Goal: Information Seeking & Learning: Learn about a topic

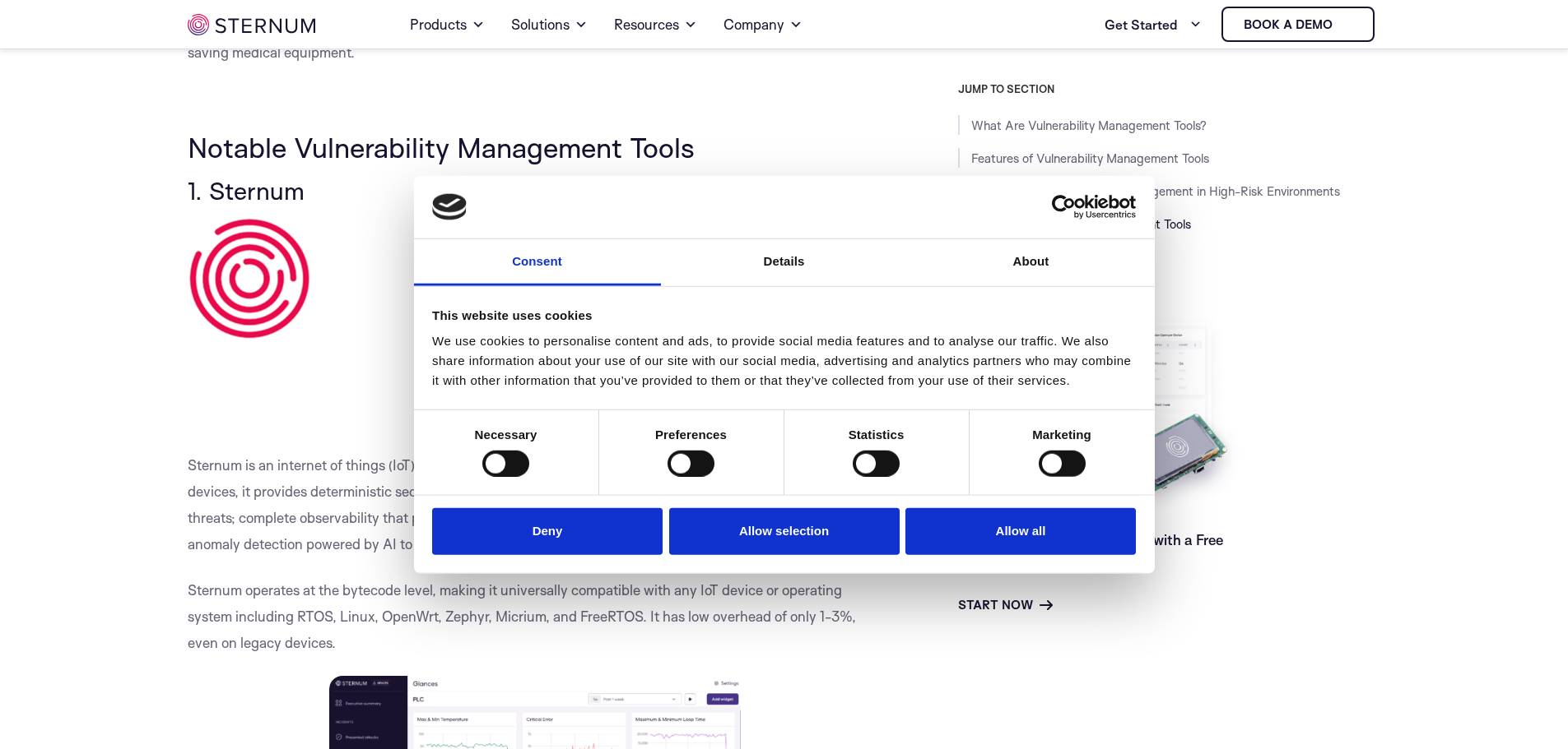
scroll to position [3356, 0]
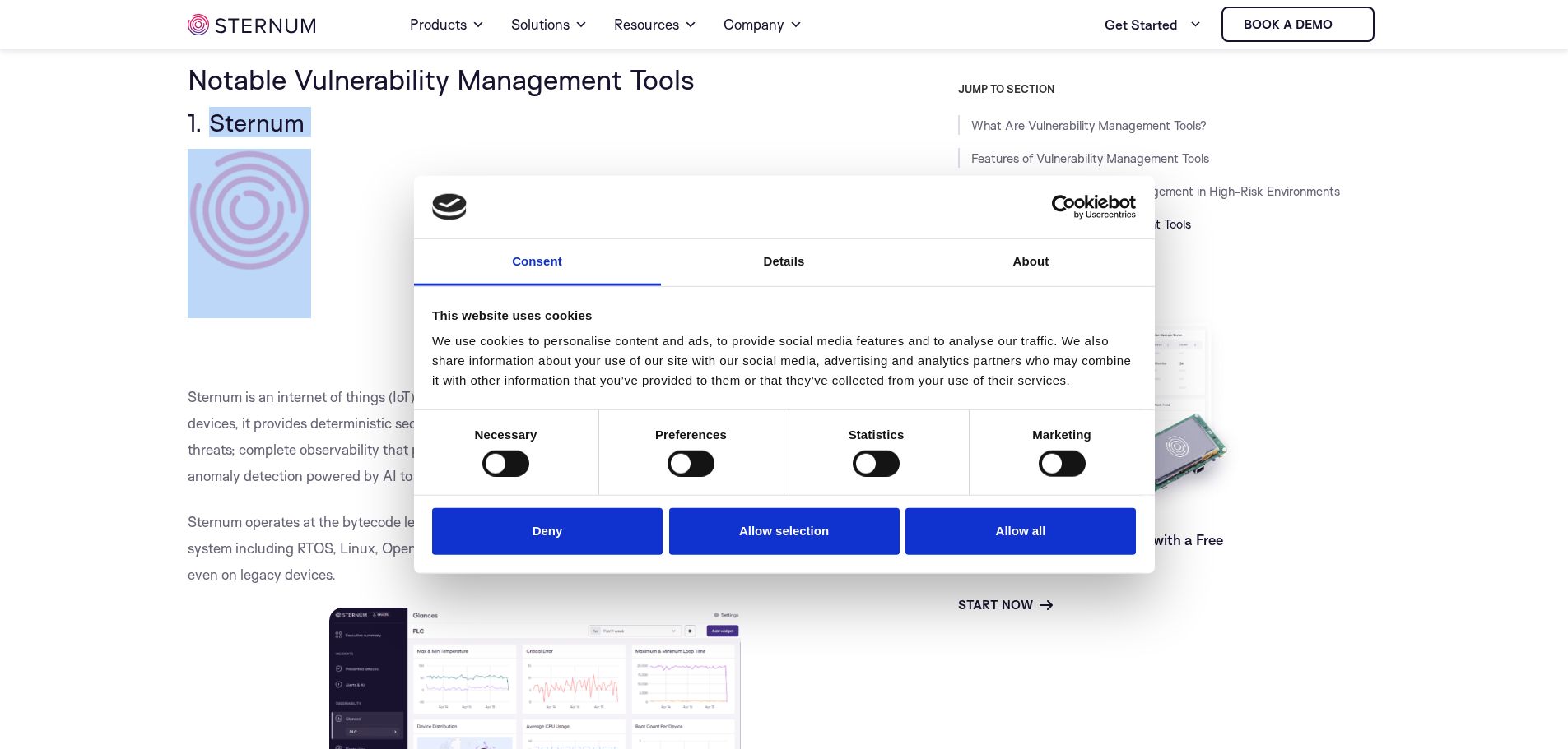
drag, startPoint x: 305, startPoint y: 163, endPoint x: 213, endPoint y: 156, distance: 92.3
copy div "Sternum"
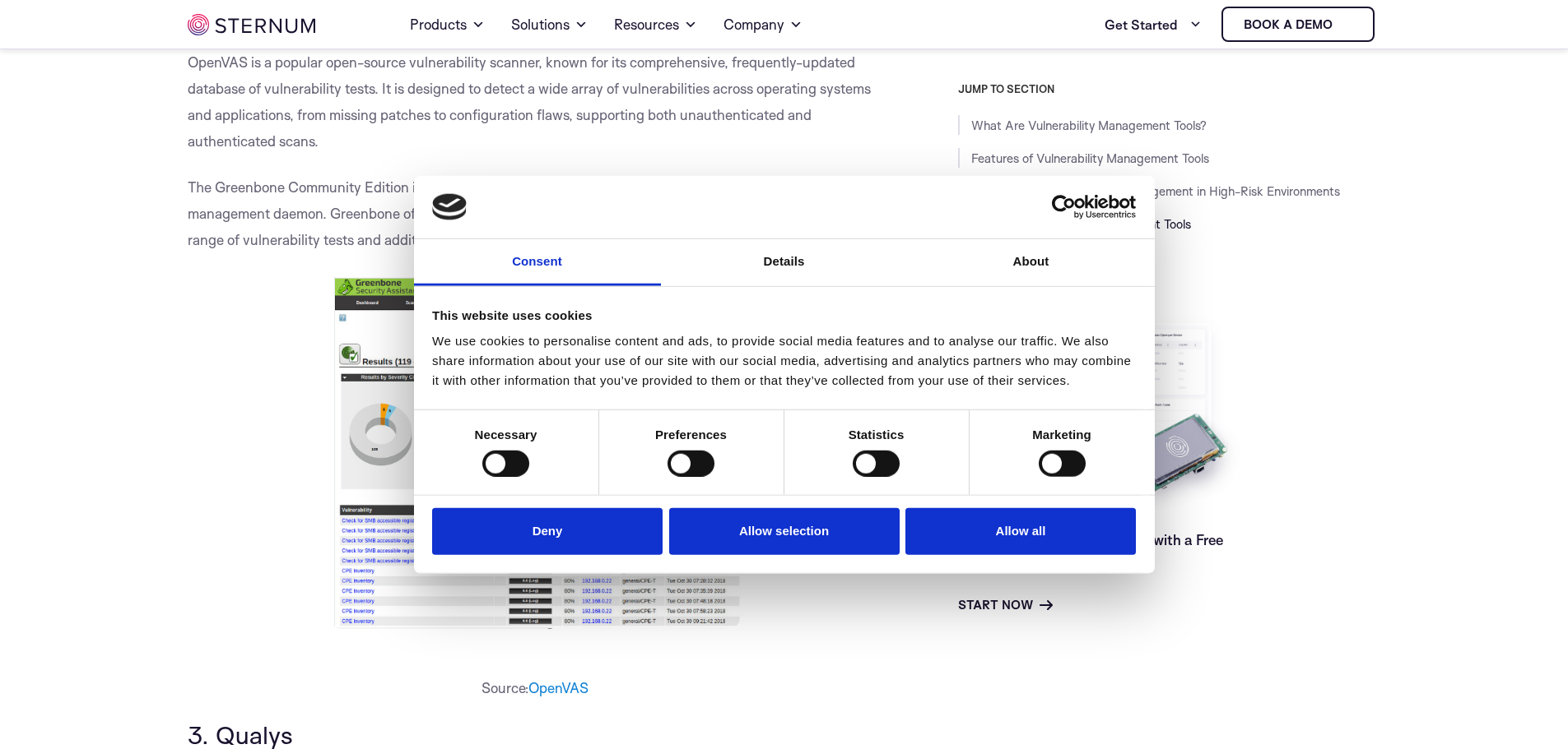
scroll to position [4837, 0]
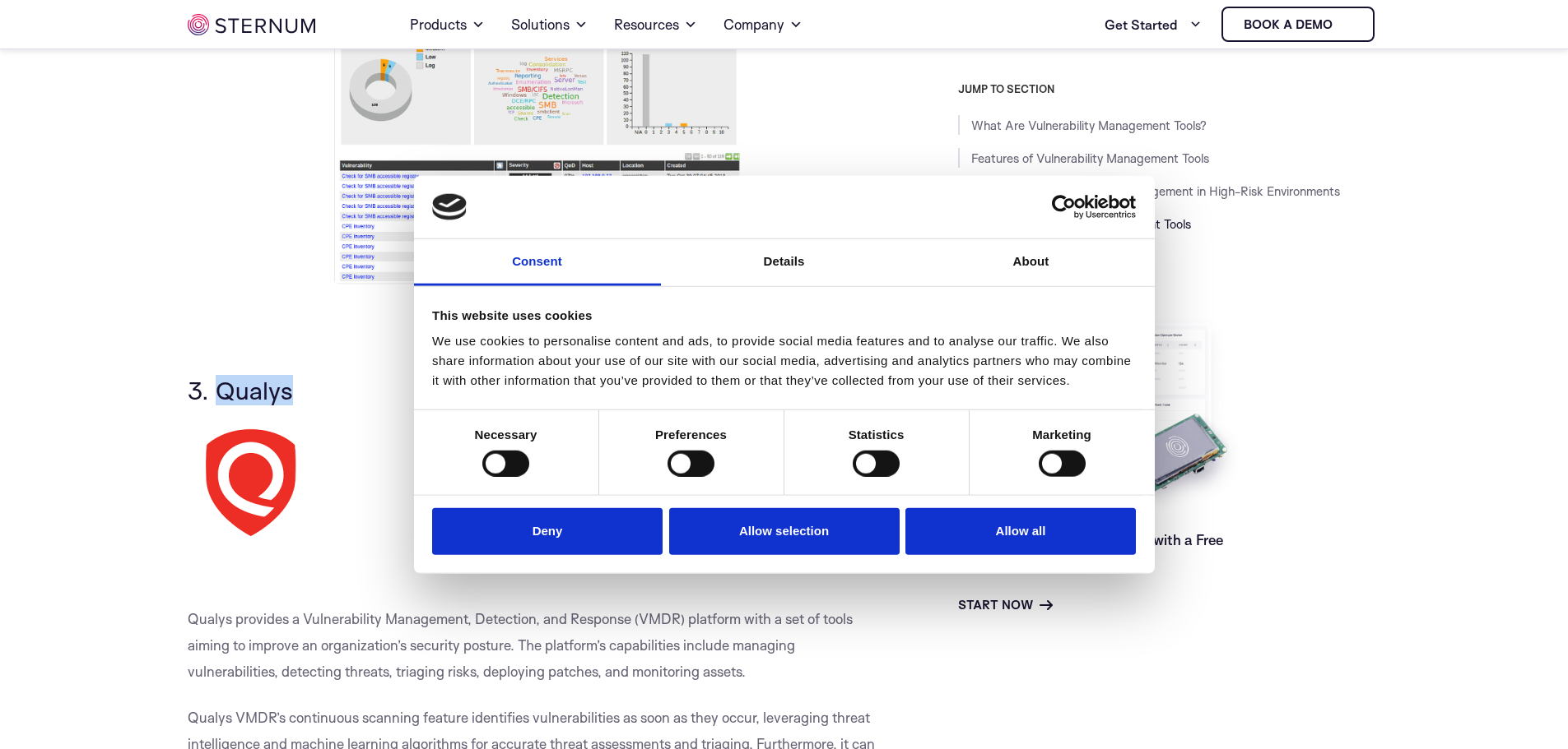
drag, startPoint x: 299, startPoint y: 427, endPoint x: 215, endPoint y: 422, distance: 84.1
click at [215, 405] on h3 "3. Qualys" at bounding box center [536, 391] width 696 height 28
copy span "Qualys"
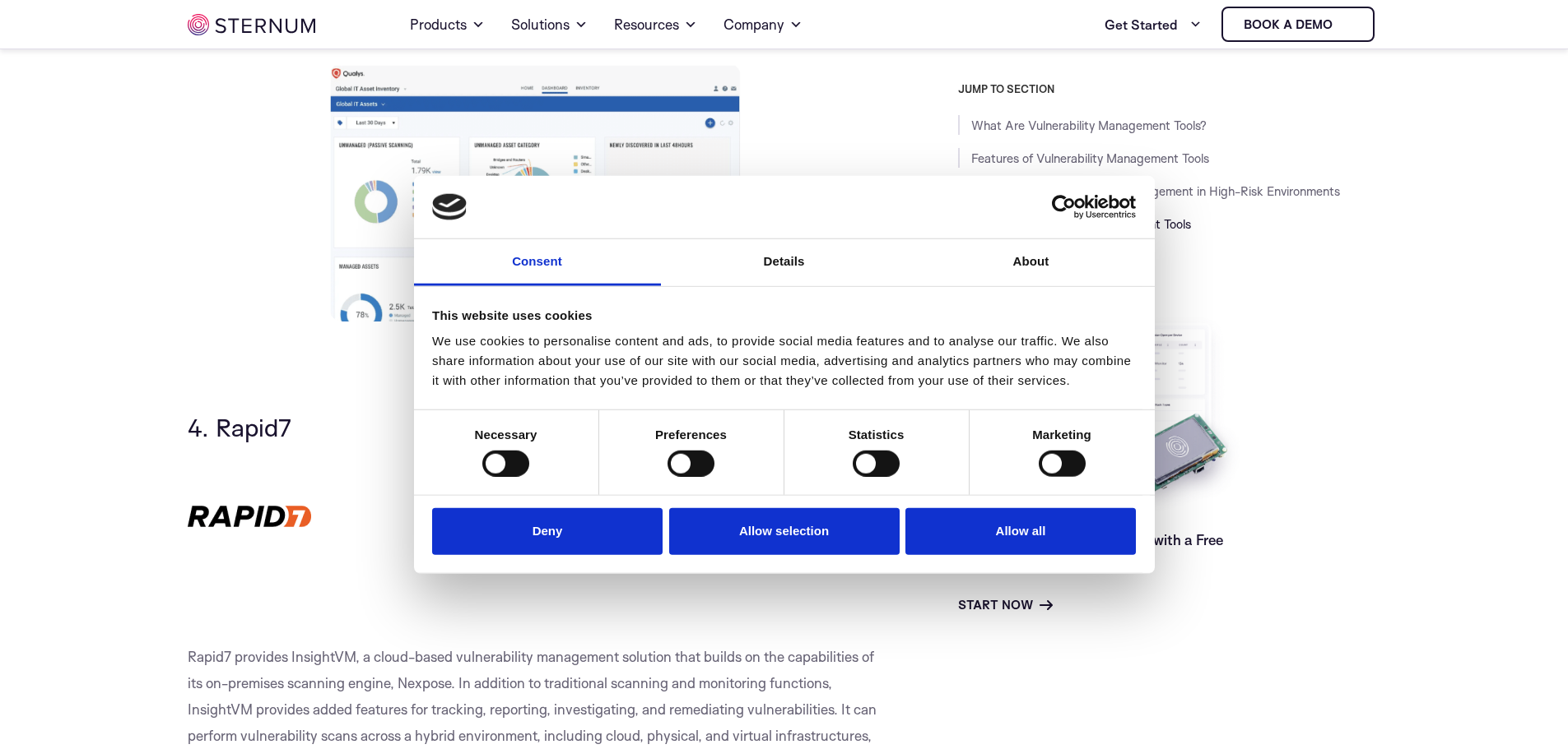
scroll to position [5742, 0]
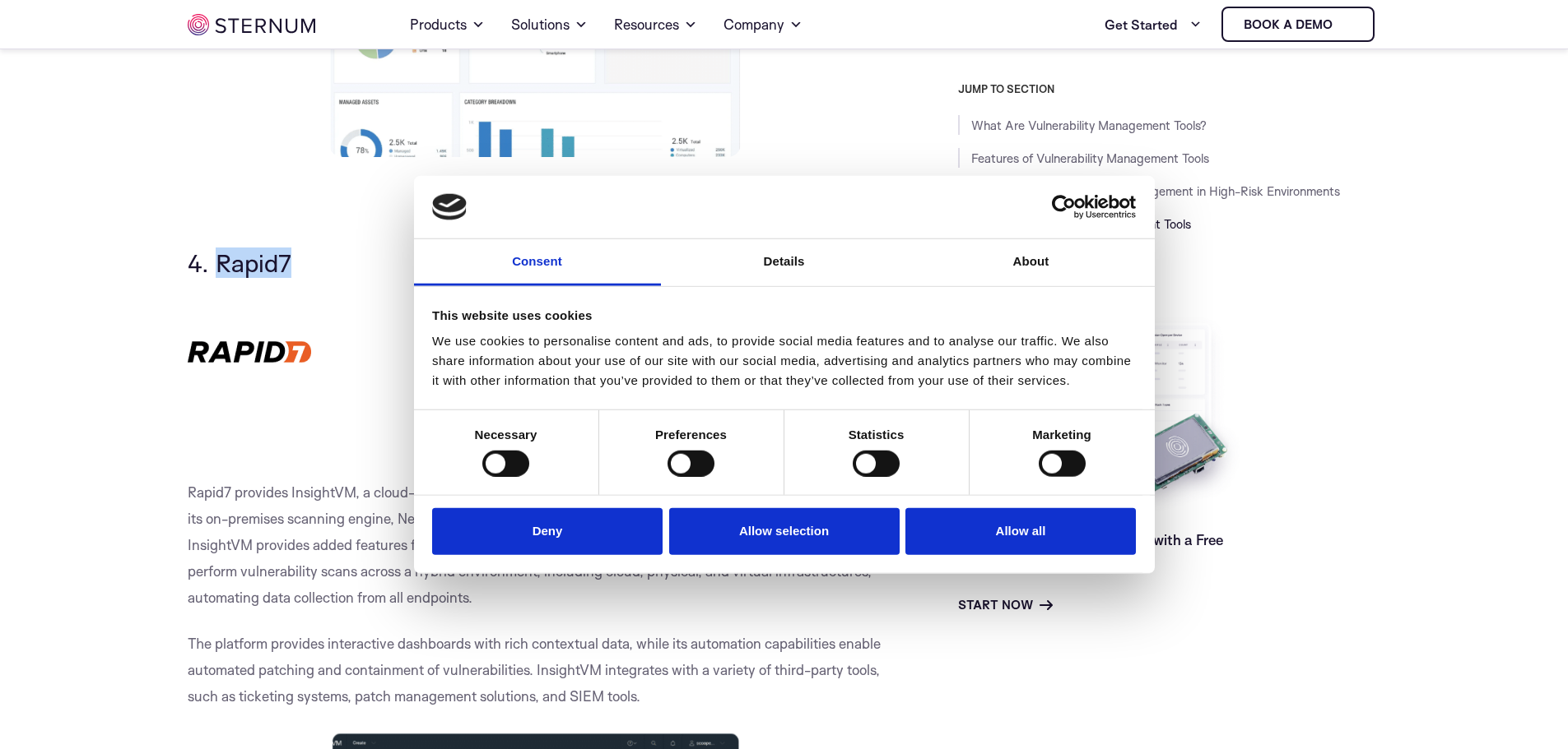
drag, startPoint x: 303, startPoint y: 294, endPoint x: 220, endPoint y: 294, distance: 83.0
click at [220, 277] on h3 "4. Rapid7" at bounding box center [536, 263] width 696 height 28
copy span "Rapid7"
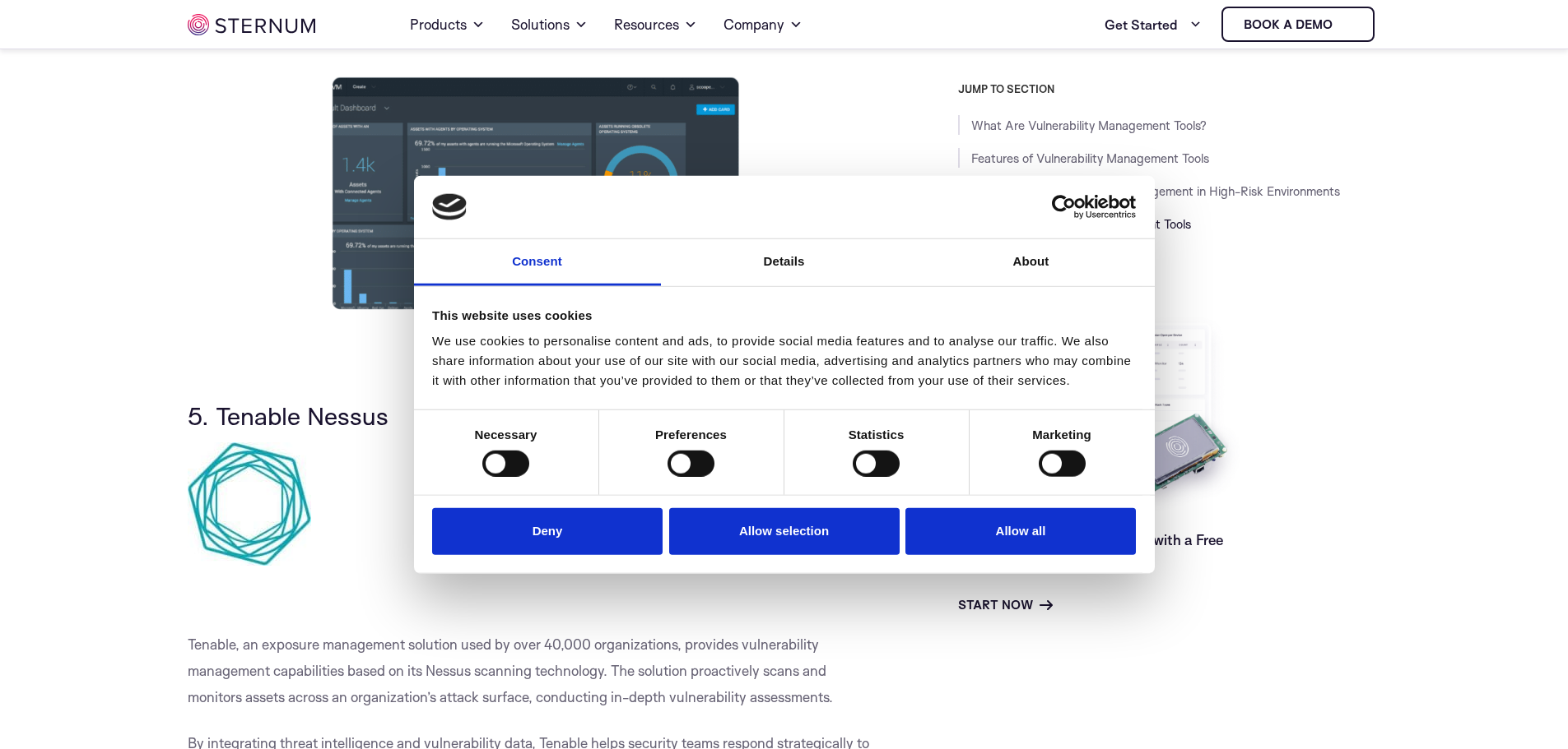
scroll to position [6400, 0]
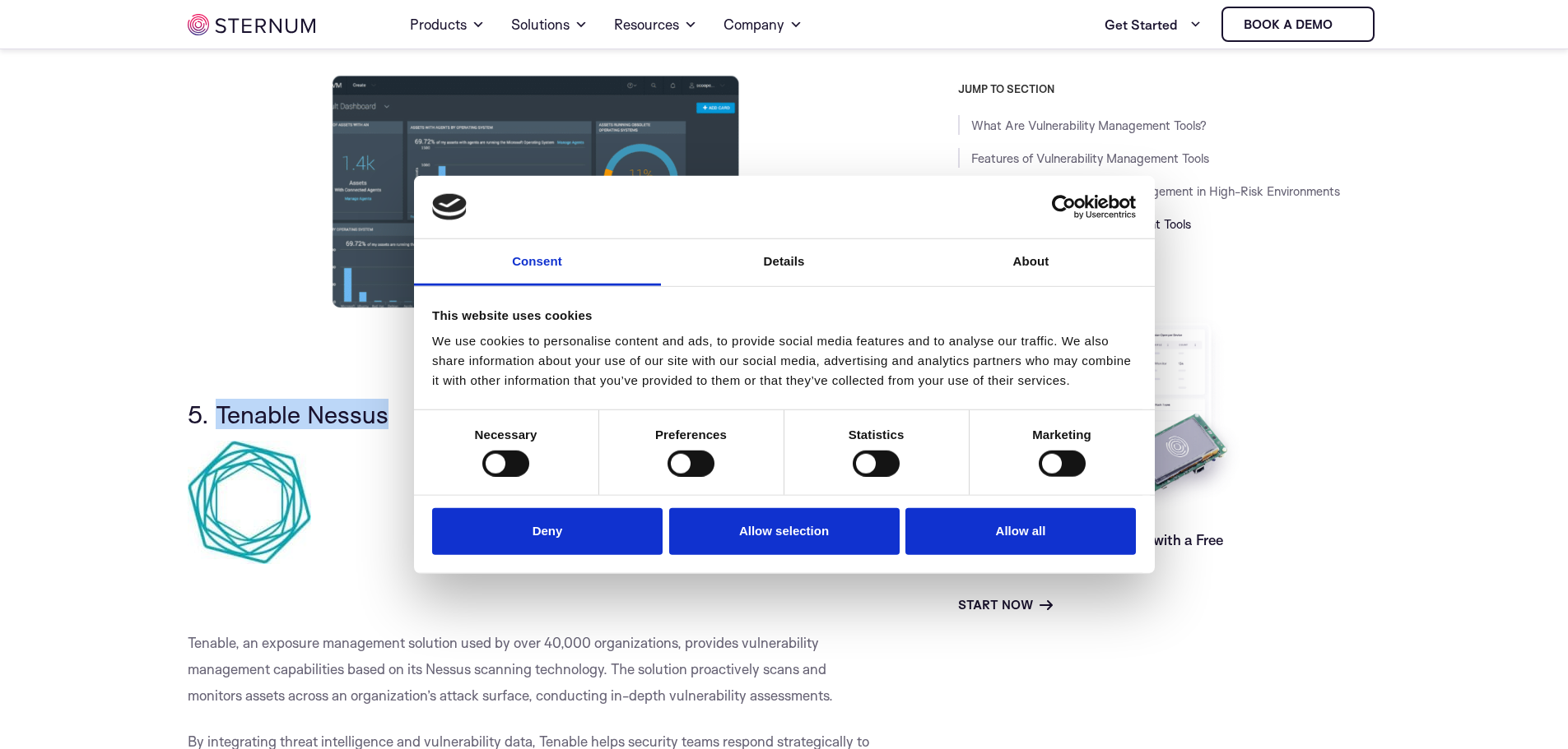
drag, startPoint x: 391, startPoint y: 447, endPoint x: 219, endPoint y: 444, distance: 172.0
click at [219, 428] on h3 "5. Tenable Nessus" at bounding box center [536, 414] width 696 height 28
copy span "Tenable Nessus"
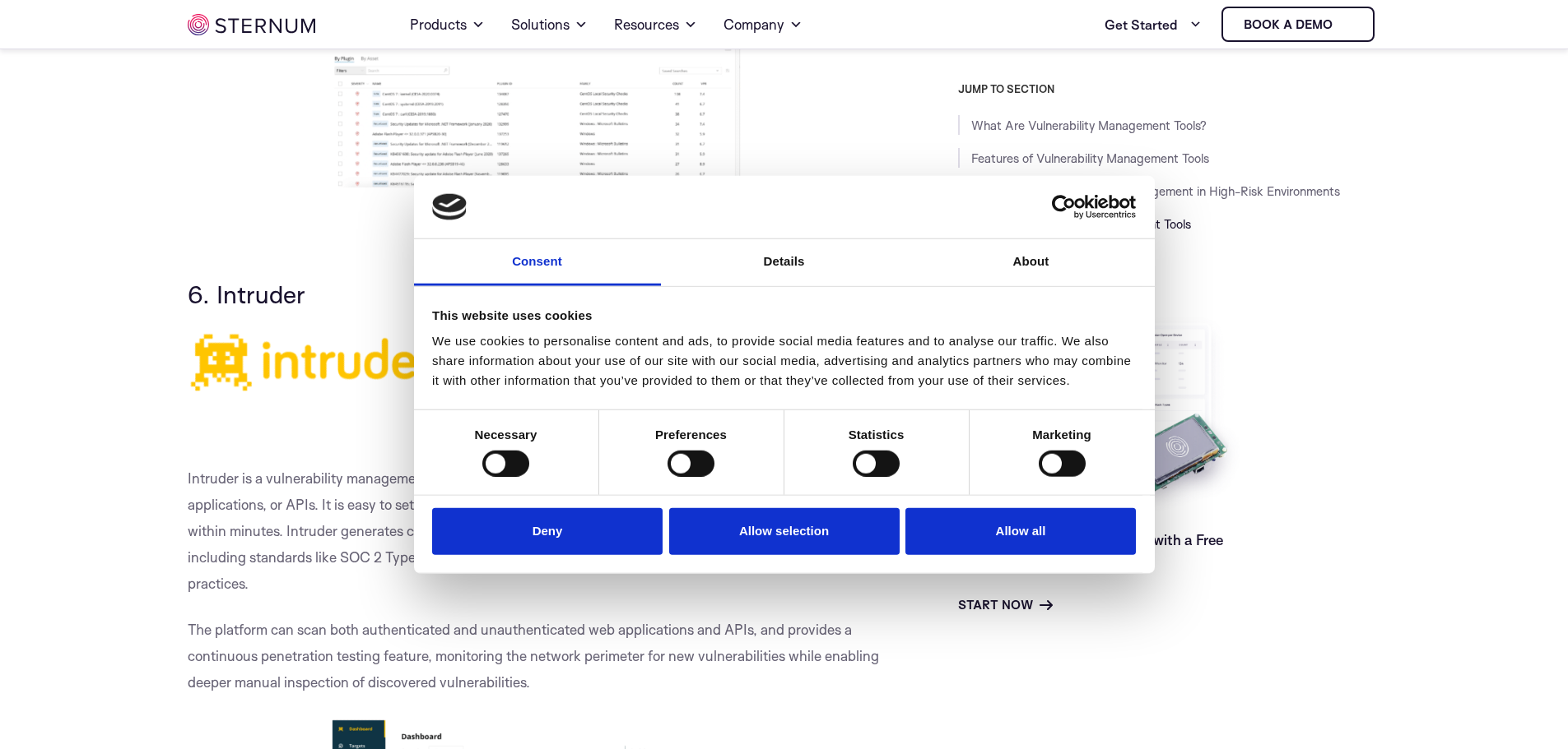
scroll to position [7305, 0]
drag, startPoint x: 313, startPoint y: 321, endPoint x: 218, endPoint y: 326, distance: 95.1
click at [218, 308] on h3 "6. Intruder" at bounding box center [536, 294] width 696 height 28
copy span "Intruder"
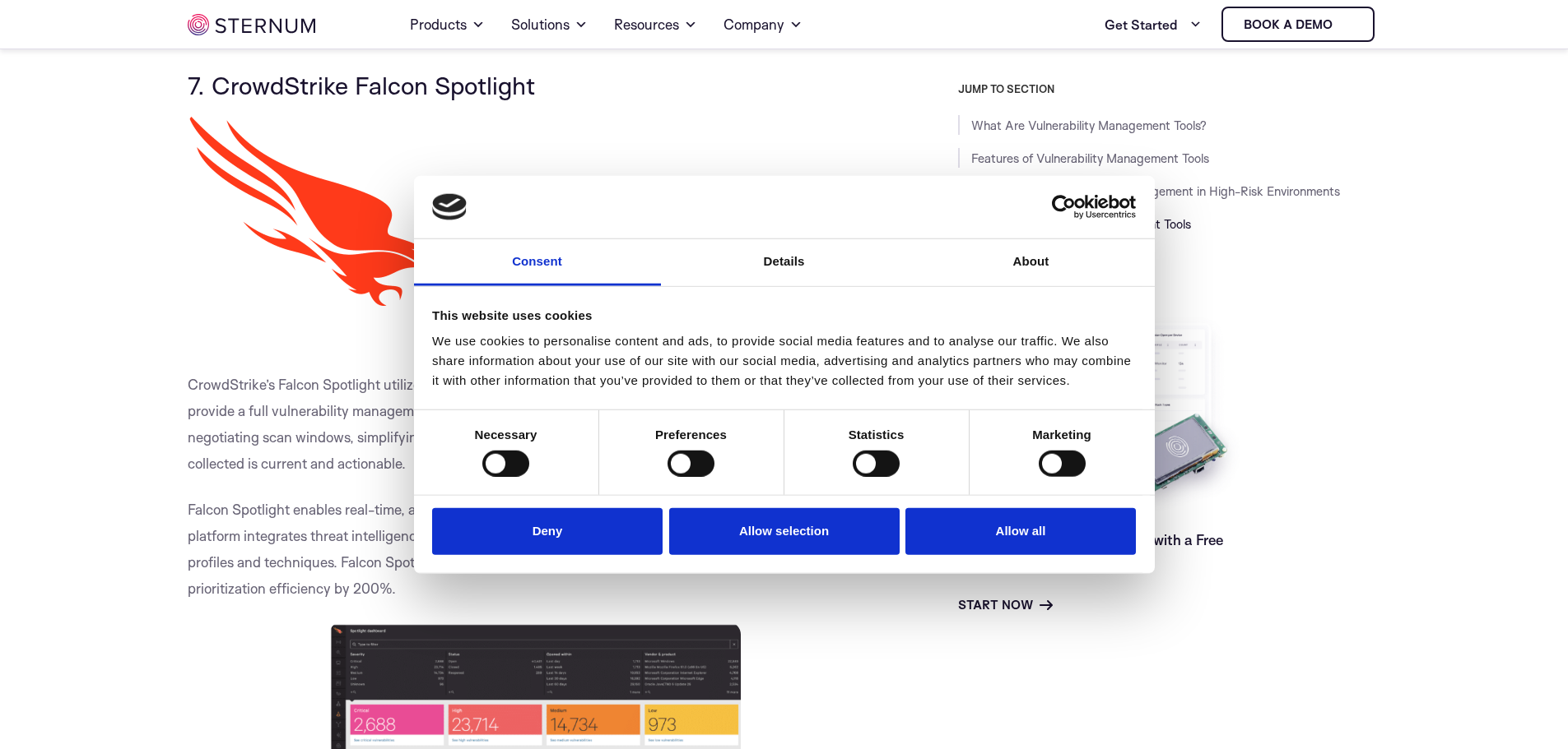
scroll to position [8291, 0]
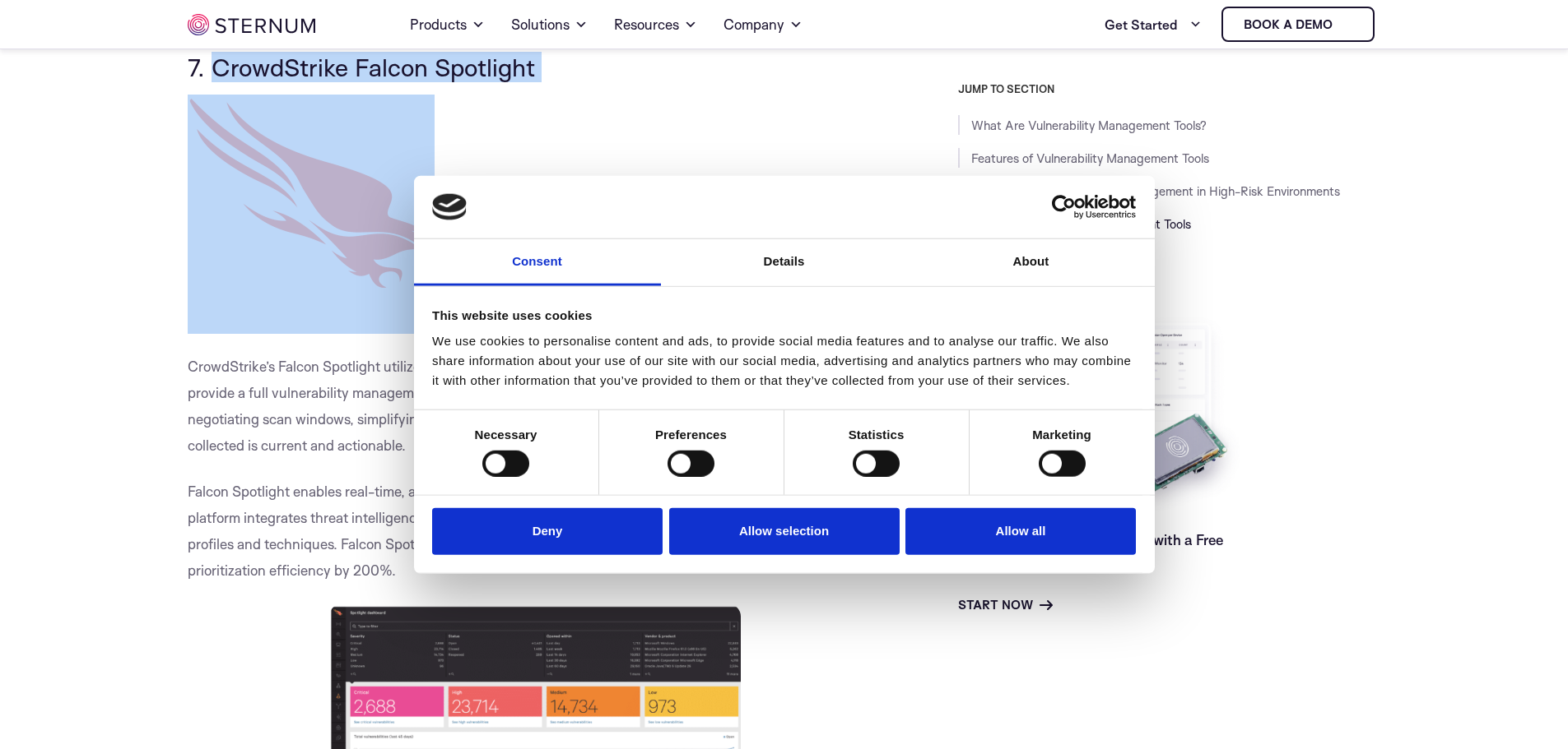
drag, startPoint x: 554, startPoint y: 108, endPoint x: 216, endPoint y: 94, distance: 338.3
copy div "CrowdStrike Falcon Spotlight"
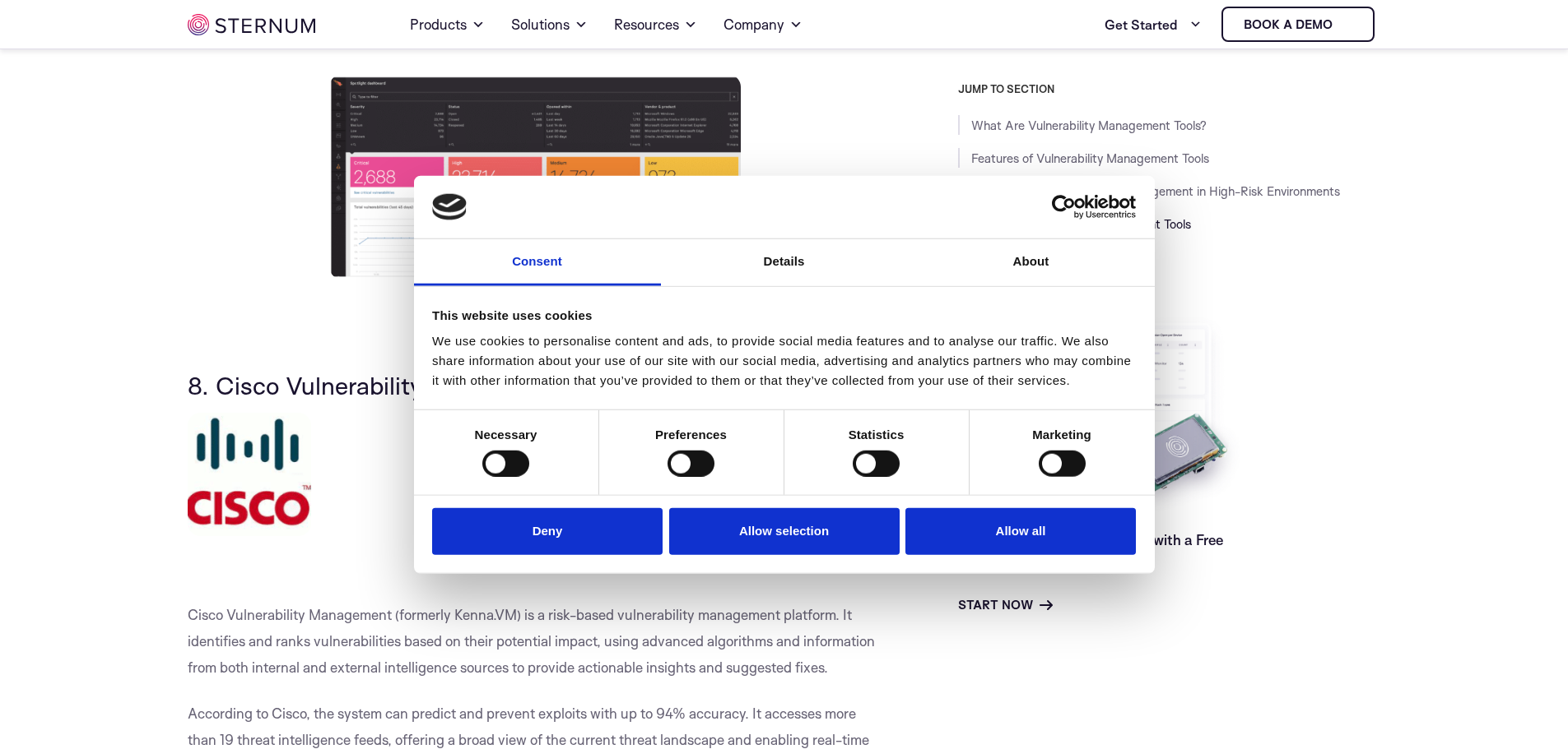
scroll to position [8867, 0]
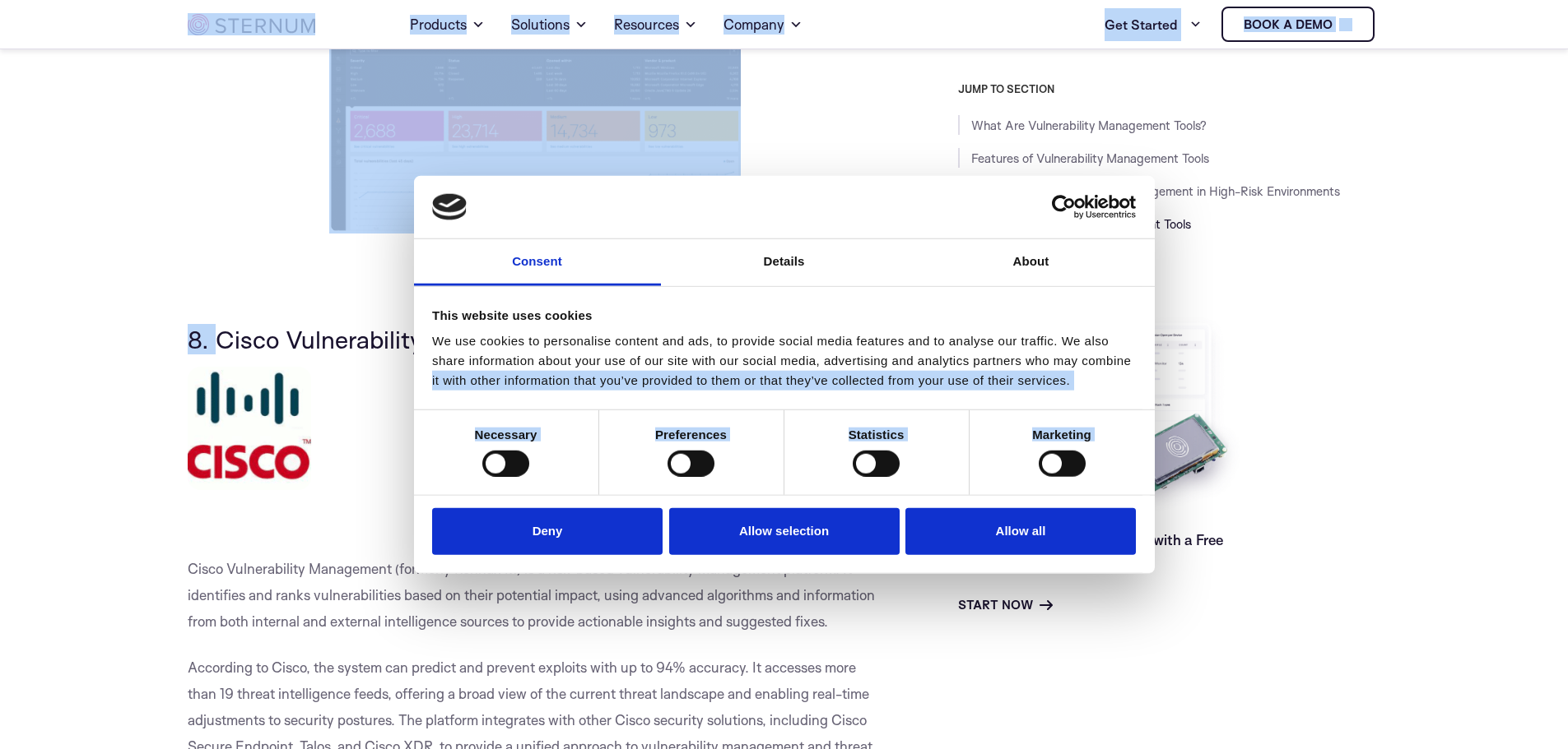
drag, startPoint x: 222, startPoint y: 368, endPoint x: 410, endPoint y: 379, distance: 188.3
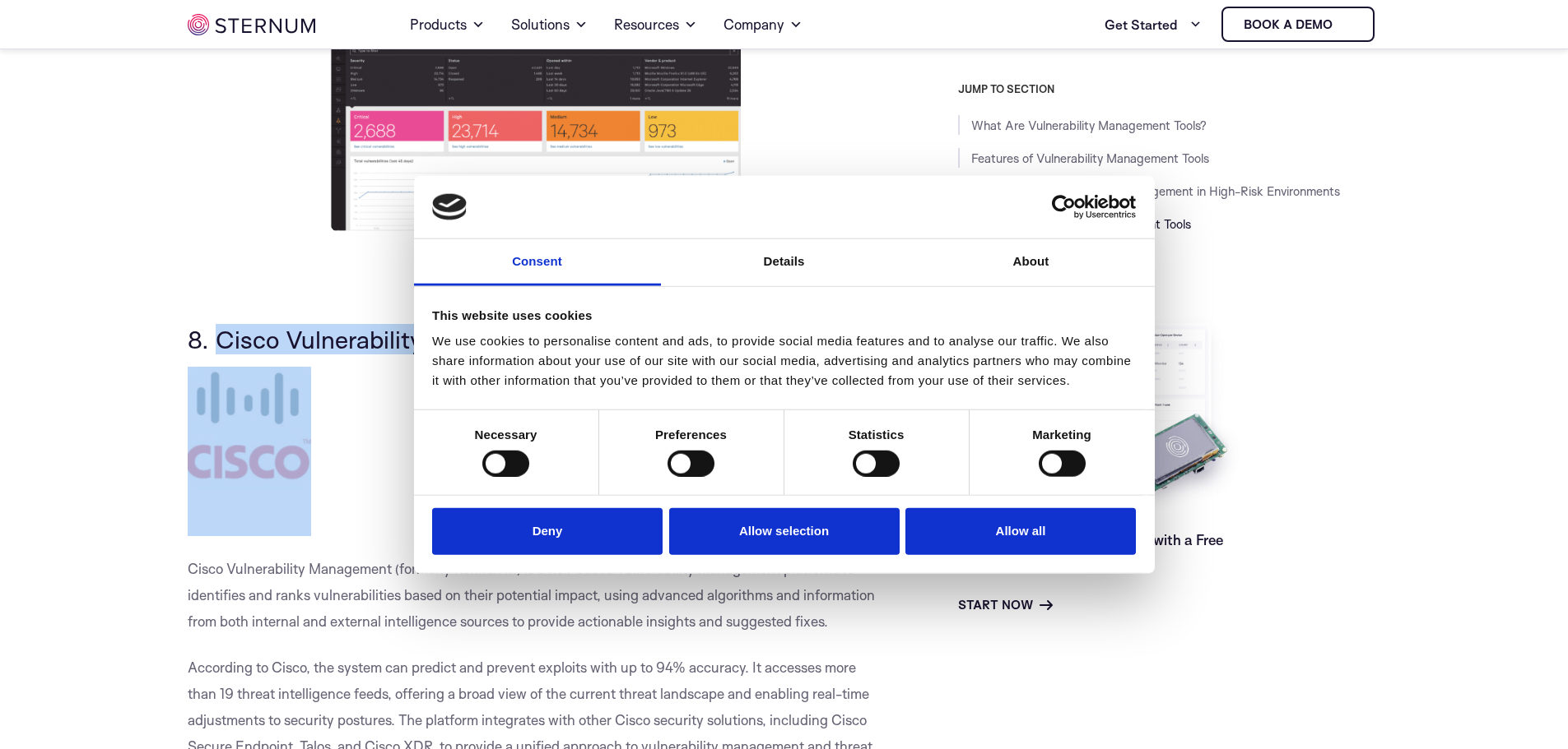
drag, startPoint x: 221, startPoint y: 371, endPoint x: 400, endPoint y: 385, distance: 179.5
copy div "Cisco Vulnerability Management"
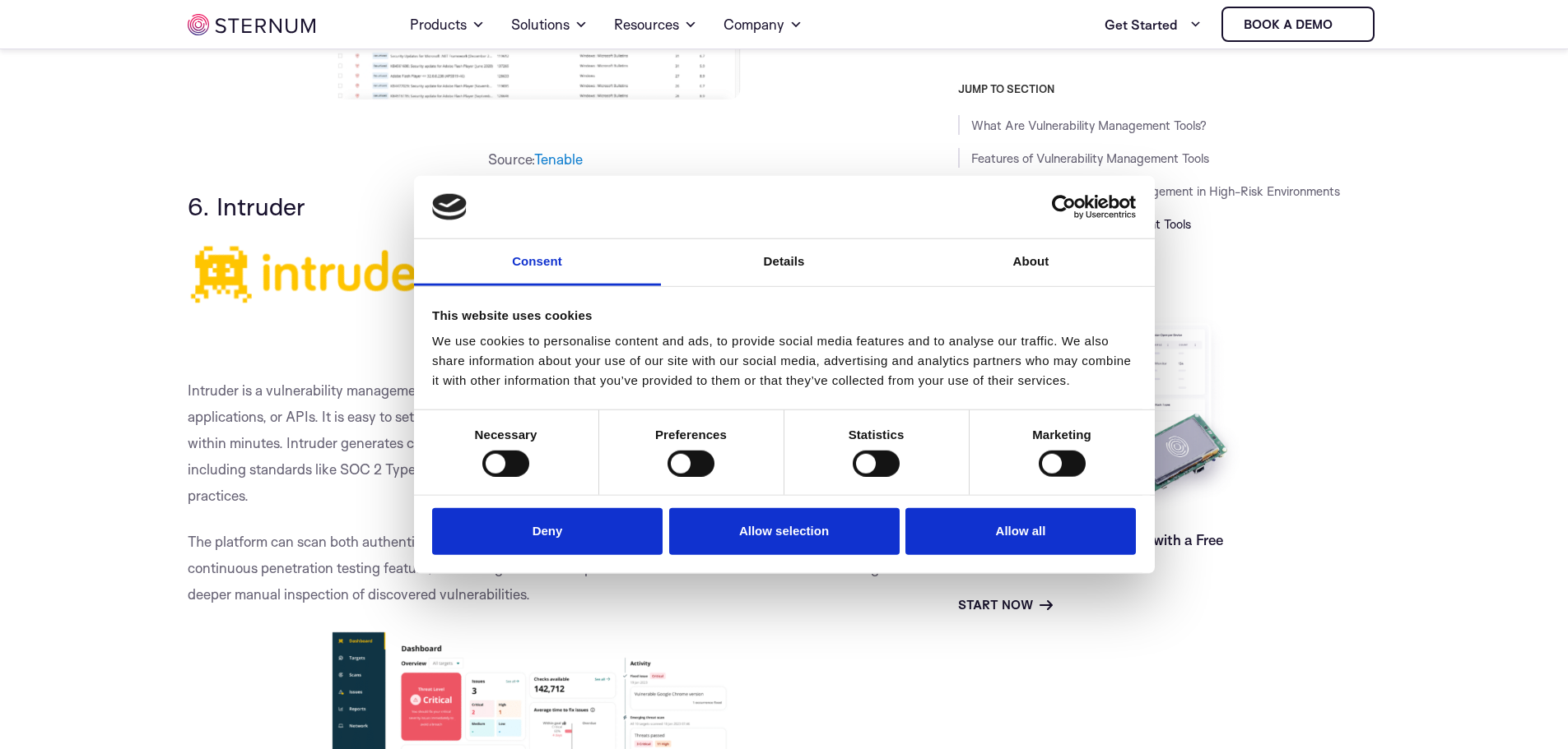
scroll to position [7387, 0]
